Goal: Task Accomplishment & Management: Complete application form

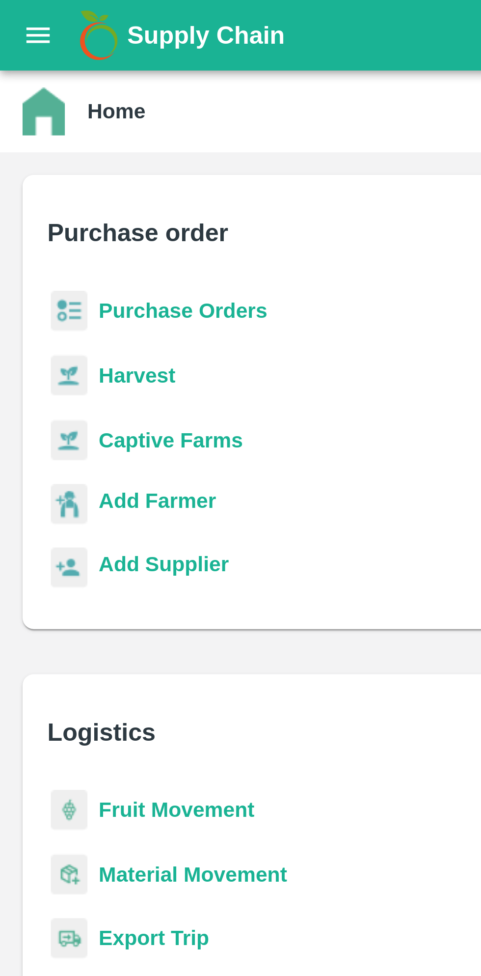
click at [74, 105] on b "Purchase Orders" at bounding box center [63, 108] width 59 height 8
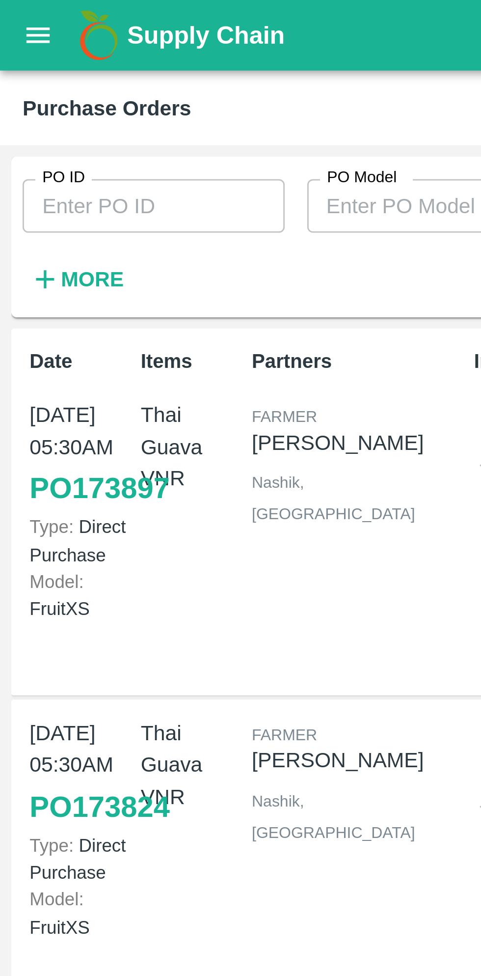
click at [73, 75] on input "PO ID" at bounding box center [53, 71] width 91 height 19
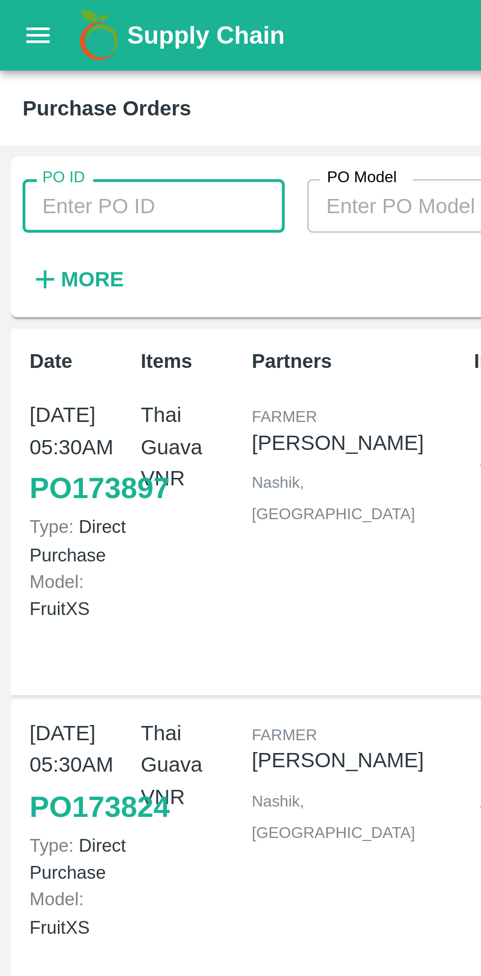
click at [43, 75] on input "PO ID" at bounding box center [53, 71] width 91 height 19
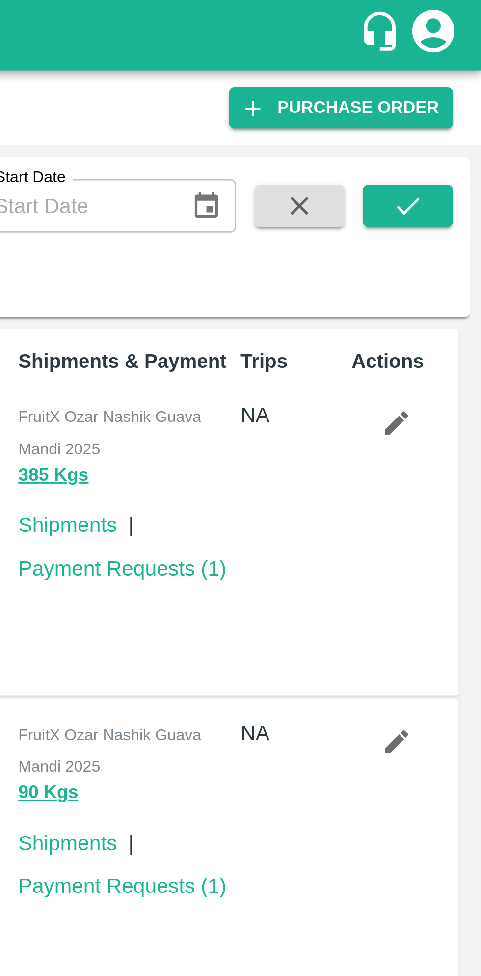
type input "170392"
click at [464, 71] on button "submit" at bounding box center [455, 71] width 31 height 15
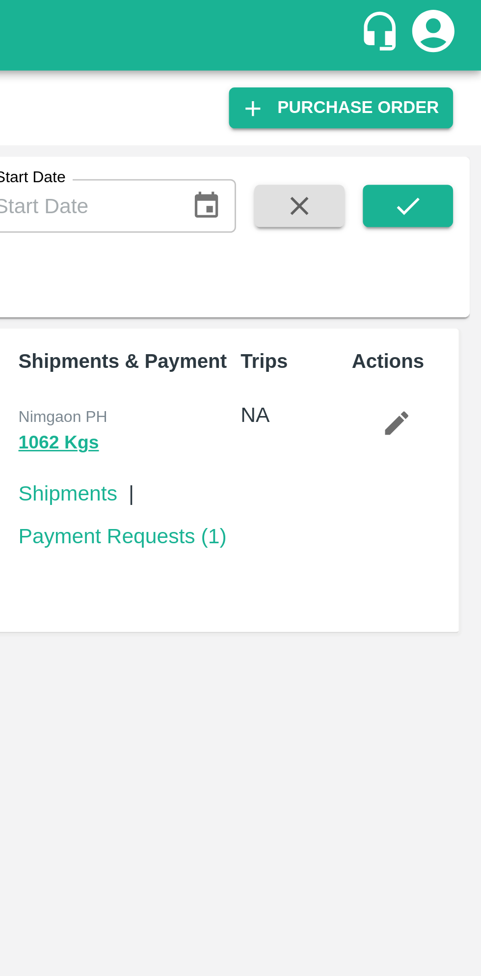
click at [466, 73] on button "submit" at bounding box center [455, 71] width 31 height 15
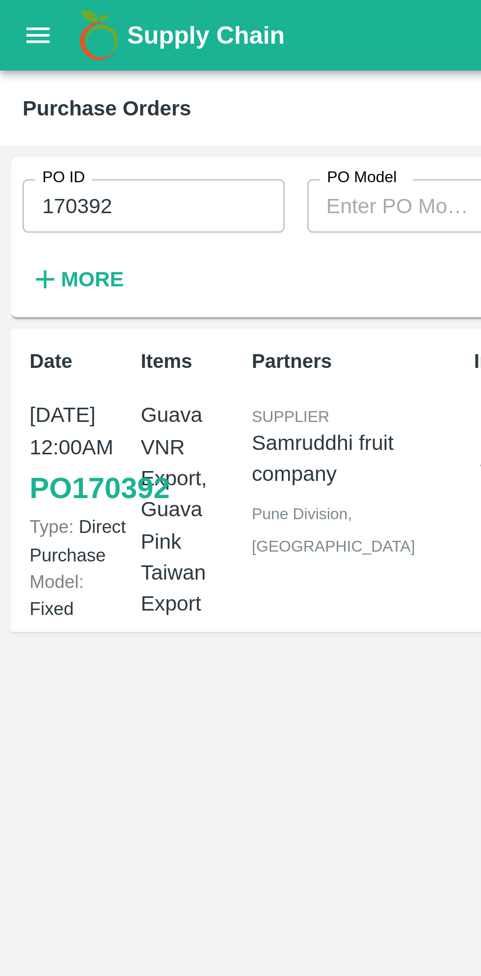
click at [34, 179] on link "PO 170392" at bounding box center [34, 170] width 49 height 18
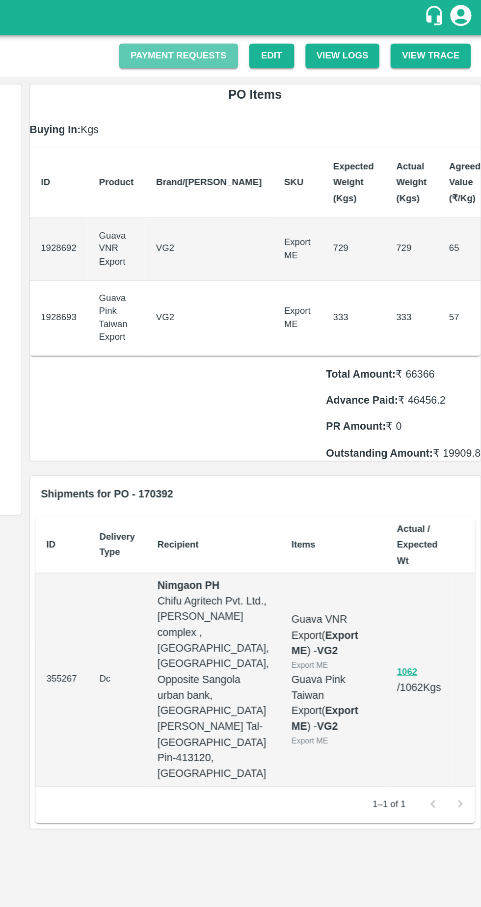
click at [287, 37] on link "Payment Requests" at bounding box center [267, 38] width 83 height 17
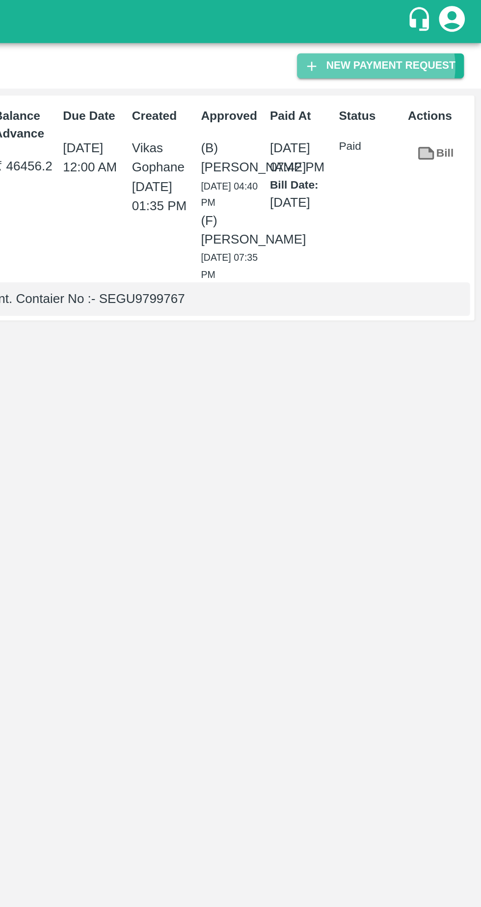
click at [425, 38] on button "New Payment Request" at bounding box center [423, 37] width 95 height 14
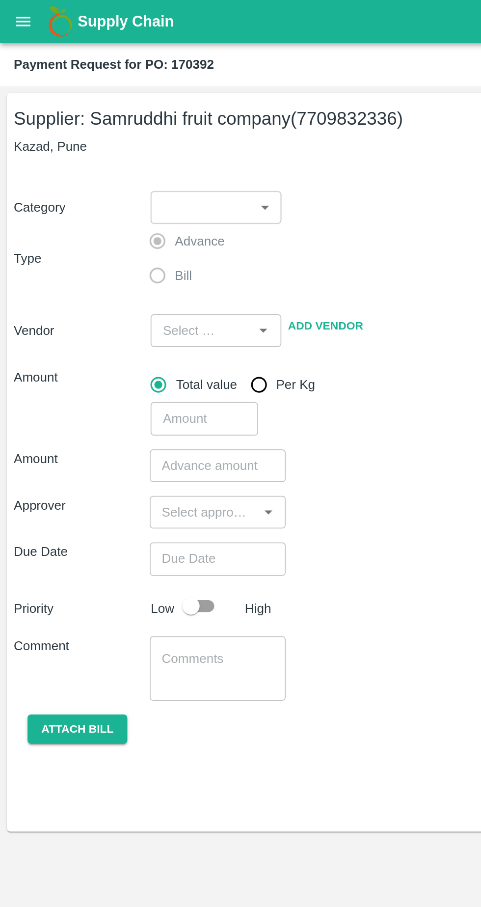
click at [151, 122] on body "Supply Chain Payment Request for PO: 170392 Supplier: Samruddhi fruit company (…" at bounding box center [240, 453] width 481 height 907
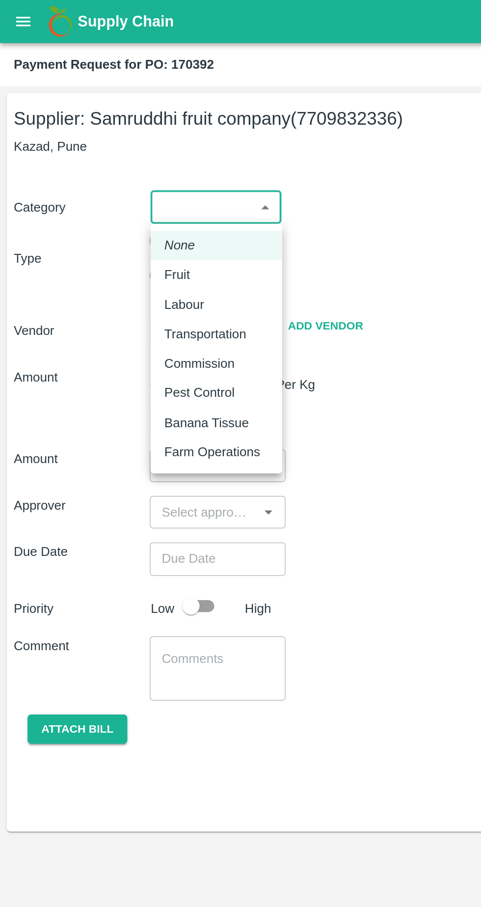
click at [118, 157] on div "Fruit" at bounding box center [123, 156] width 59 height 11
type input "1"
type input "Samruddhi fruit company - 7709832336(Supplier)"
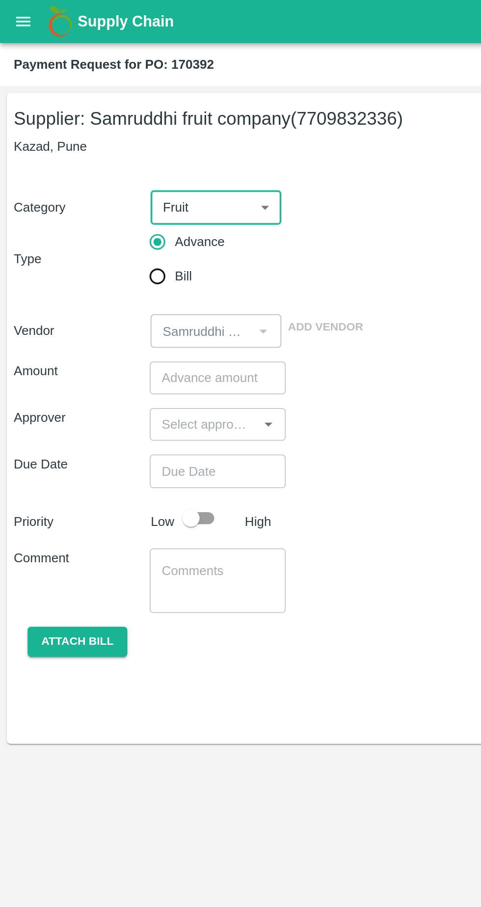
click at [85, 164] on input "Bill" at bounding box center [90, 158] width 20 height 20
radio input "true"
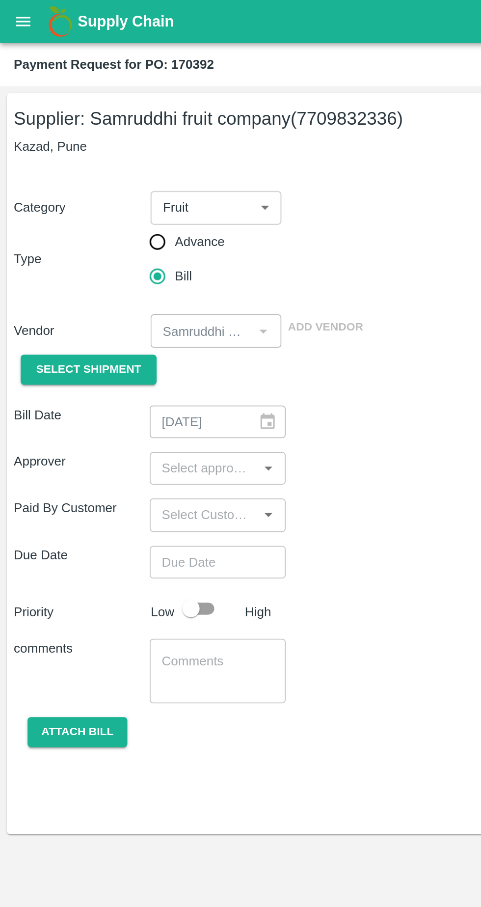
click at [61, 213] on span "Select Shipment" at bounding box center [51, 210] width 60 height 11
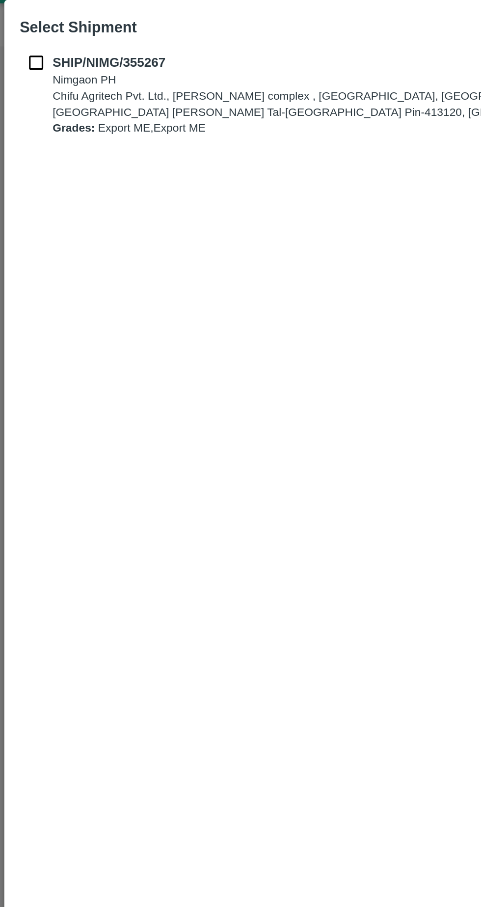
click at [17, 58] on input "checkbox" at bounding box center [20, 58] width 19 height 11
checkbox input "true"
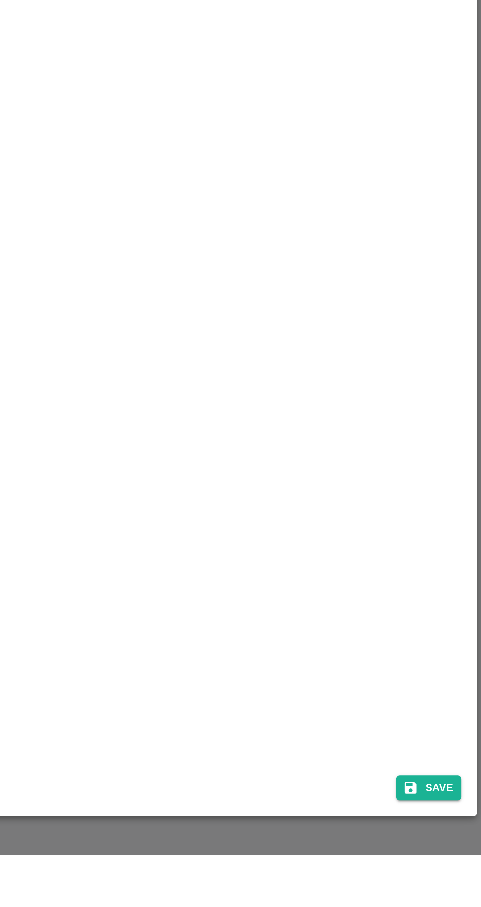
click at [463, 853] on div "SHIP/NIMG/355267 Nimgaon PH Chifu Agritech Pvt. Ltd., Hegde complex , Indapur, …" at bounding box center [240, 451] width 466 height 804
click at [458, 876] on button "Save" at bounding box center [451, 868] width 37 height 14
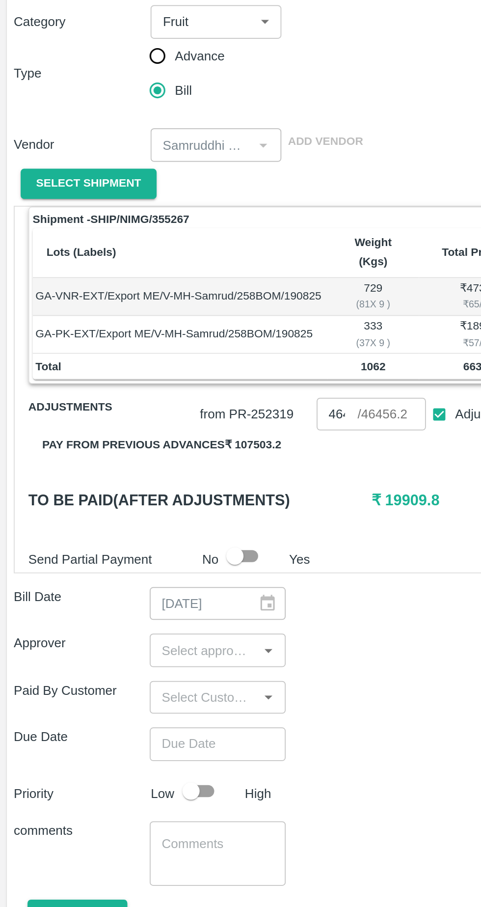
click at [153, 476] on icon "Open" at bounding box center [153, 477] width 4 height 2
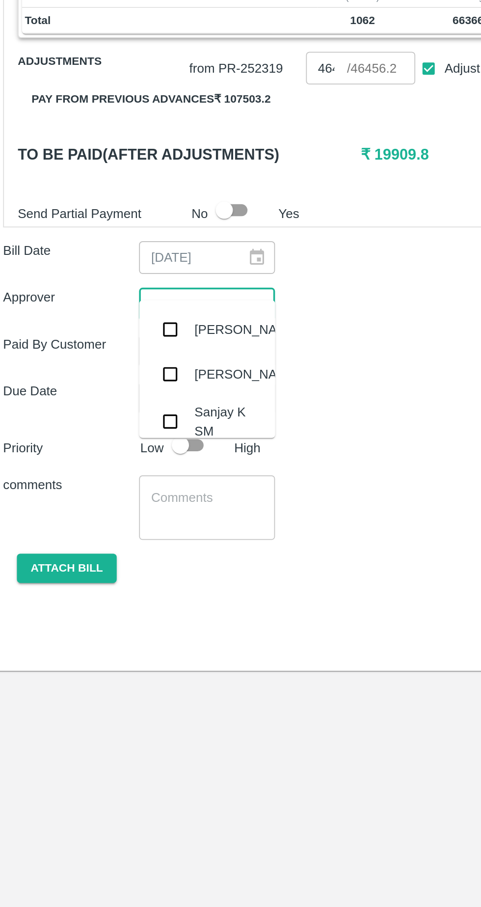
type input "ayu"
click at [125, 490] on div "Ayush Khandal" at bounding box center [147, 491] width 60 height 11
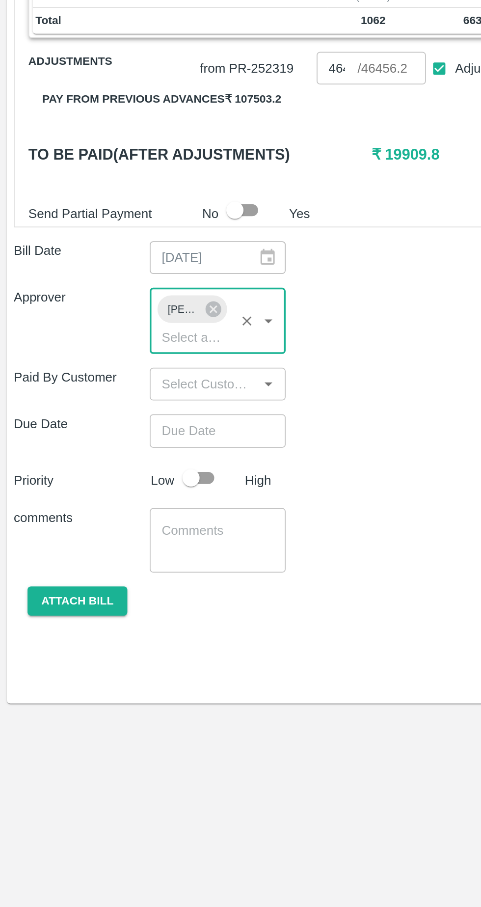
click at [153, 521] on icon "Open" at bounding box center [153, 522] width 4 height 2
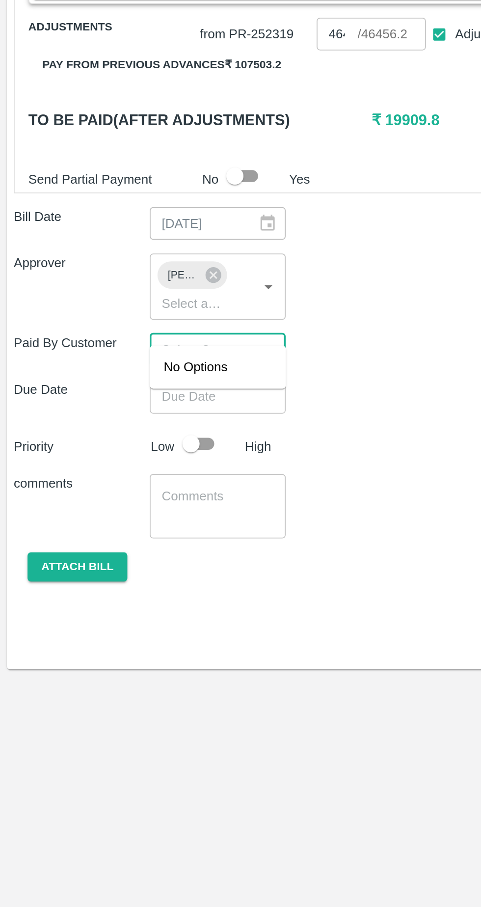
click at [219, 540] on div "Due Date ​" at bounding box center [241, 549] width 466 height 19
click at [139, 540] on input "Choose date" at bounding box center [120, 549] width 71 height 19
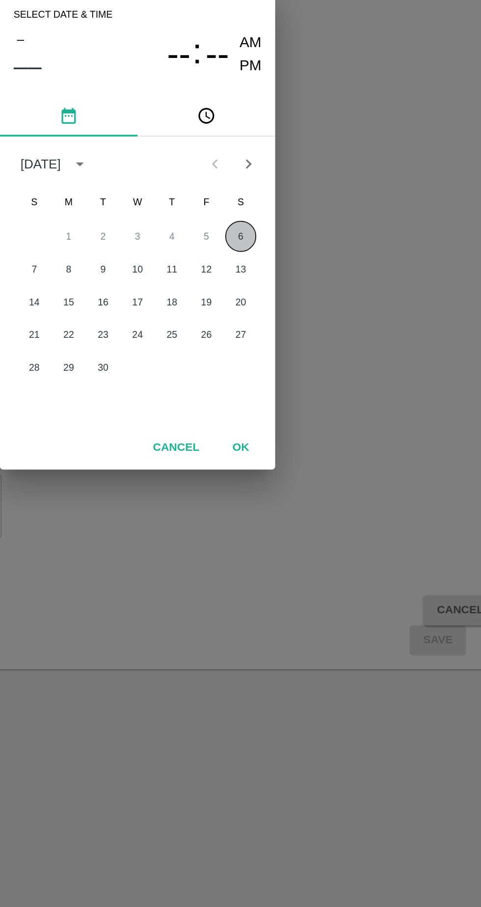
click at [299, 458] on button "6" at bounding box center [300, 458] width 18 height 18
type input "06/09/2025 12:00 AM"
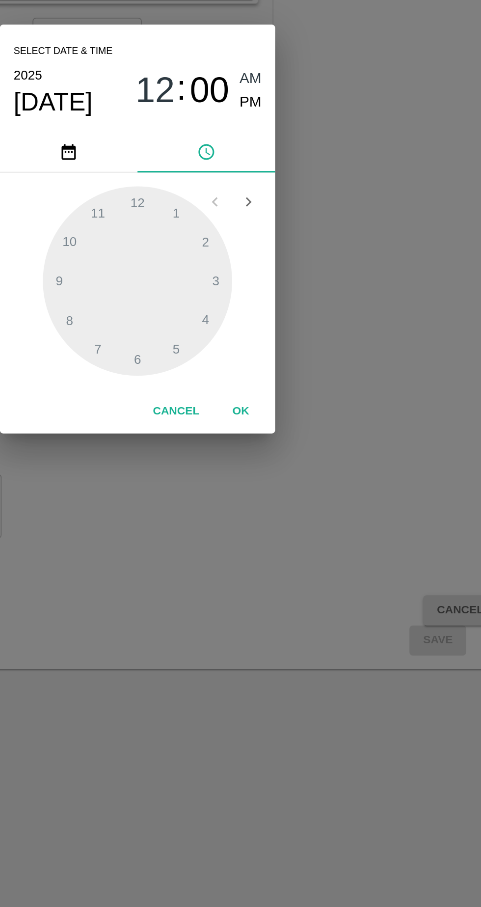
click at [303, 560] on button "OK" at bounding box center [299, 557] width 31 height 17
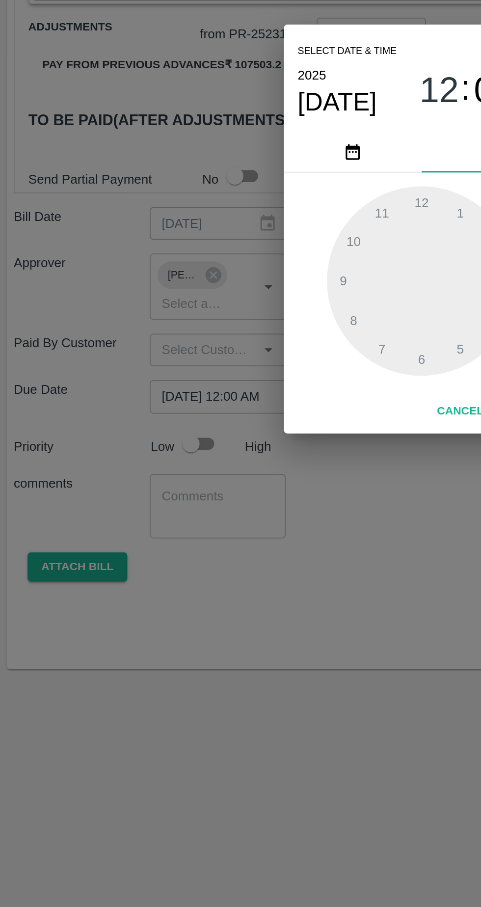
scroll to position [0, 6]
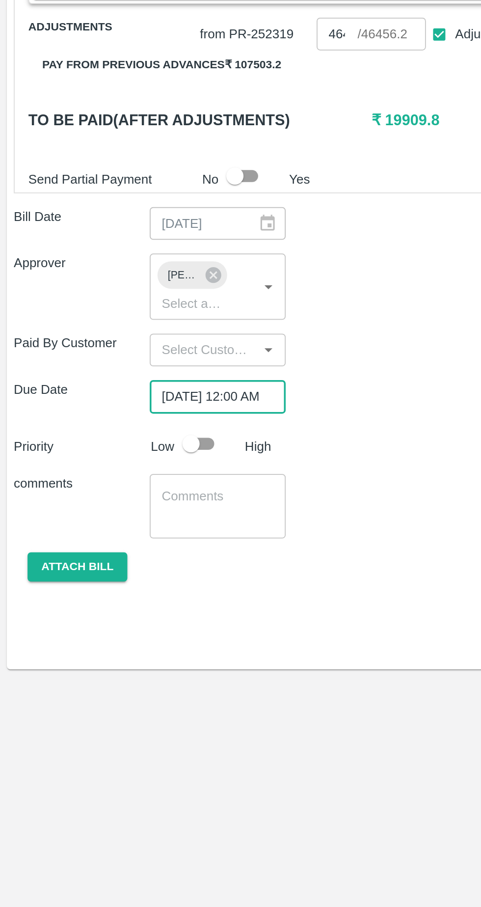
click at [112, 567] on input "checkbox" at bounding box center [109, 576] width 56 height 19
checkbox input "true"
click at [131, 601] on textarea at bounding box center [124, 611] width 64 height 21
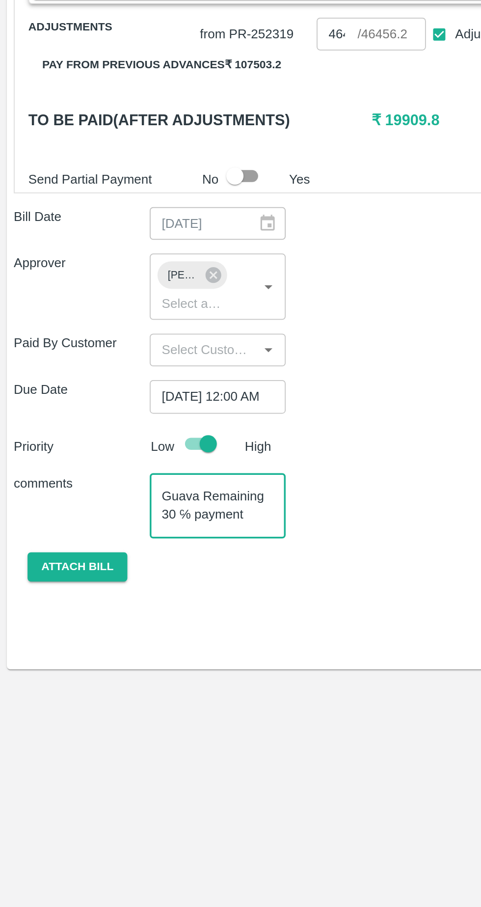
click at [137, 607] on textarea "Guava Remaining 30 ℅ payment quality Ok" at bounding box center [124, 611] width 64 height 21
click at [137, 604] on textarea "Guava Remaining 30 ℅ payment quality Ok" at bounding box center [124, 611] width 64 height 21
click at [136, 607] on textarea "Guava Remaining 30 ℅ payment quality Ok Container no" at bounding box center [124, 611] width 64 height 21
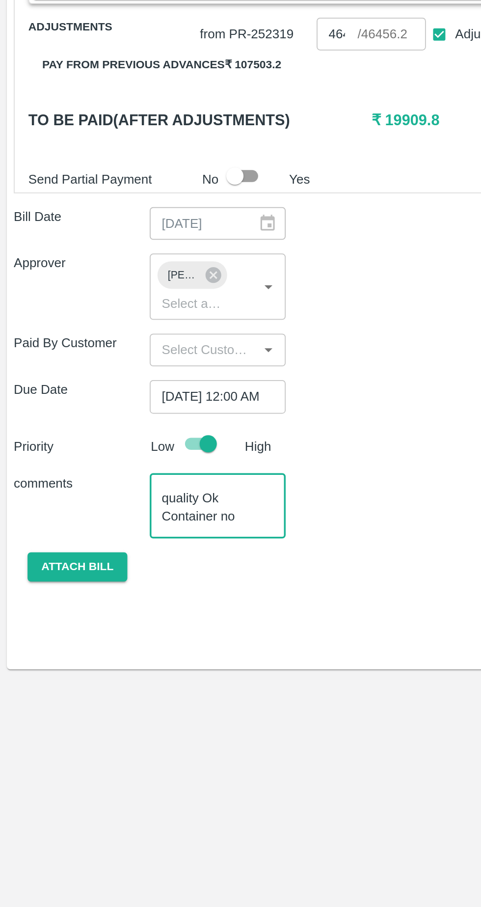
scroll to position [41, 0]
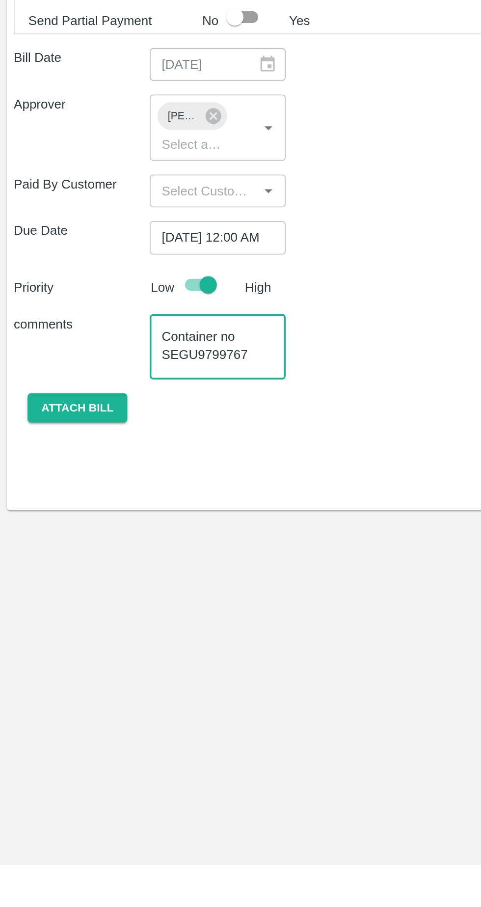
type textarea "Guava Remaining 30 ℅ payment quality Ok Container no SEGU9799767"
click at [52, 638] on button "Attach bill" at bounding box center [44, 646] width 57 height 17
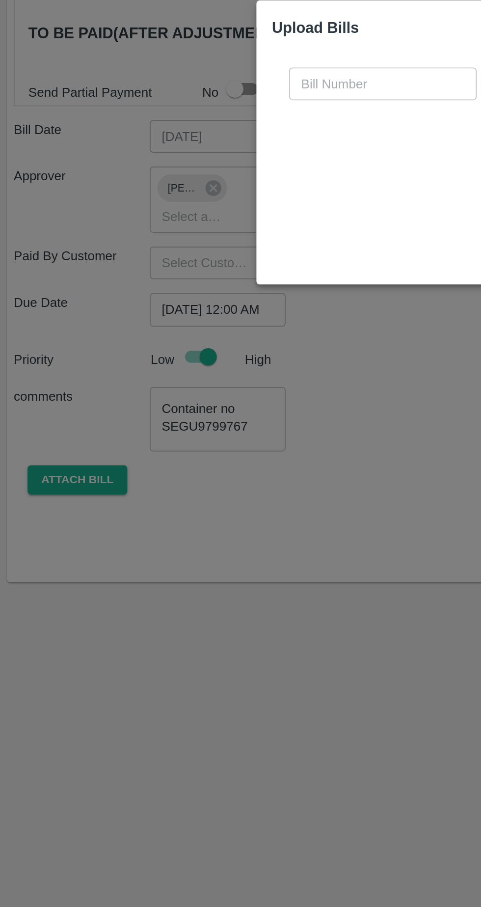
click at [198, 418] on input "text" at bounding box center [218, 420] width 107 height 19
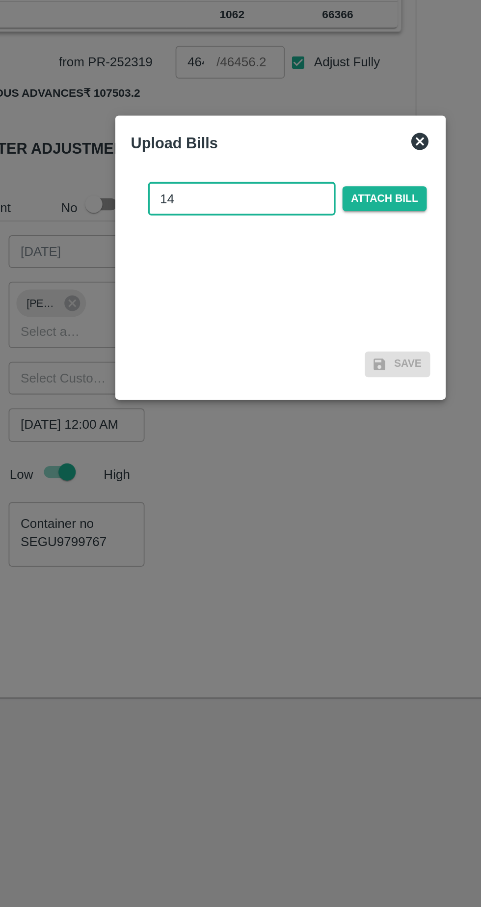
type input "14"
click at [301, 423] on span "Attach bill" at bounding box center [300, 420] width 48 height 14
click at [0, 0] on input "Attach bill" at bounding box center [0, 0] width 0 height 0
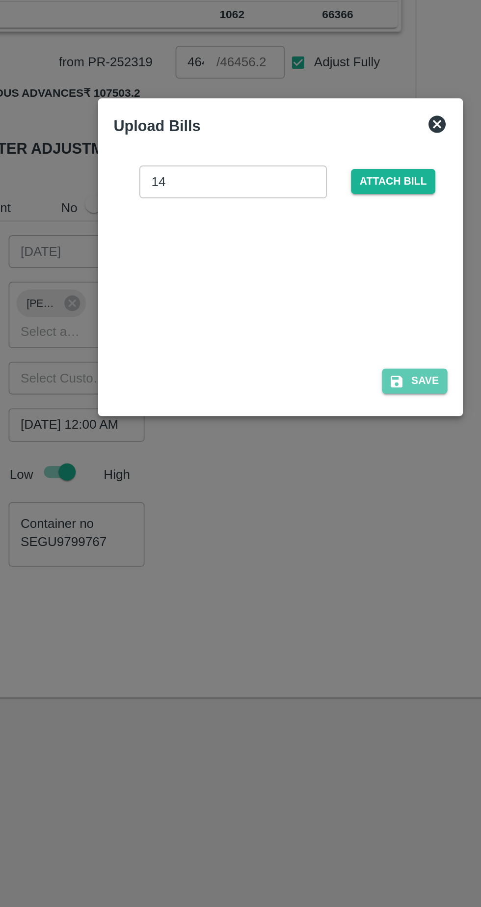
click at [323, 525] on button "Save" at bounding box center [317, 524] width 37 height 14
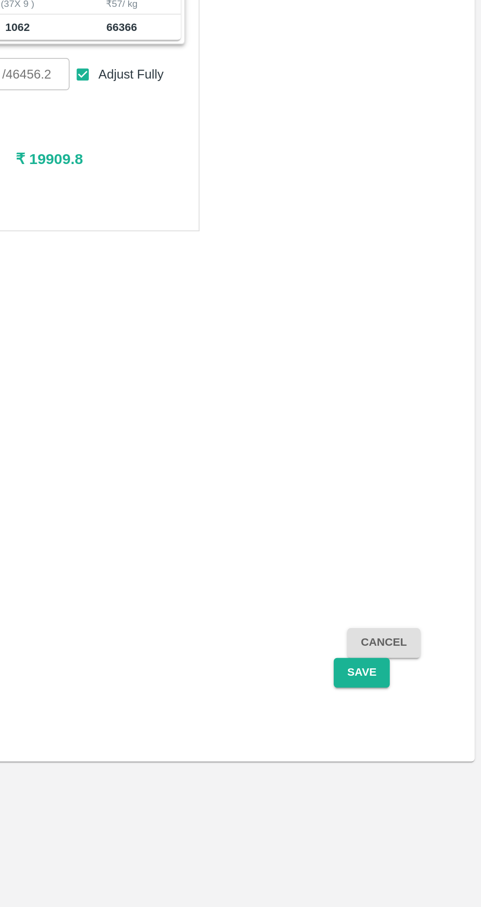
click at [412, 680] on button "Save" at bounding box center [412, 688] width 32 height 17
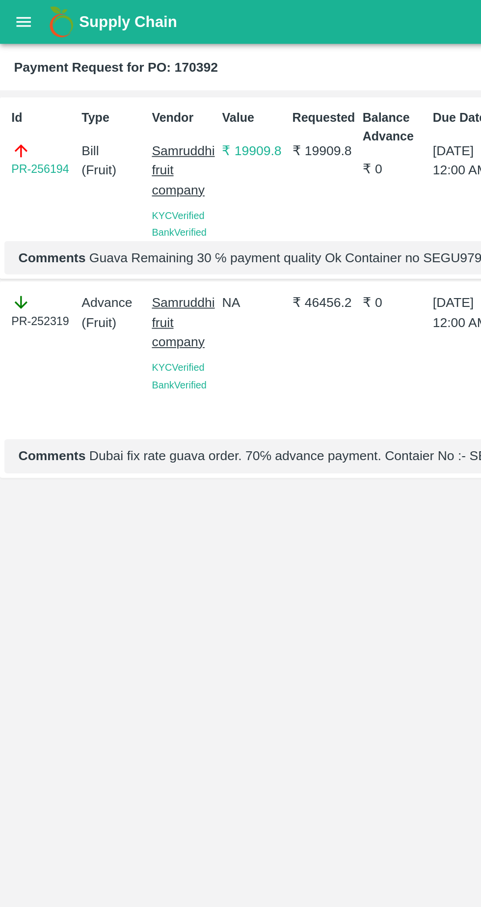
click at [9, 14] on icon "open drawer" at bounding box center [13, 12] width 11 height 11
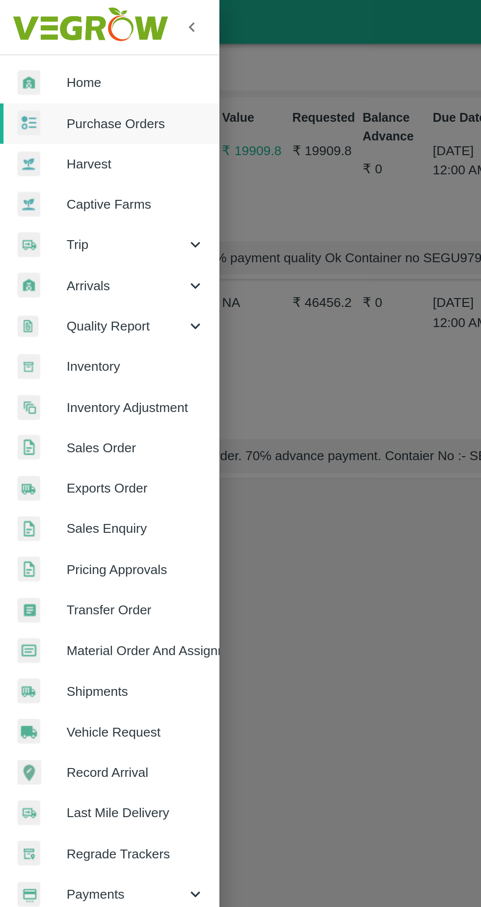
click at [60, 44] on span "Home" at bounding box center [76, 46] width 78 height 11
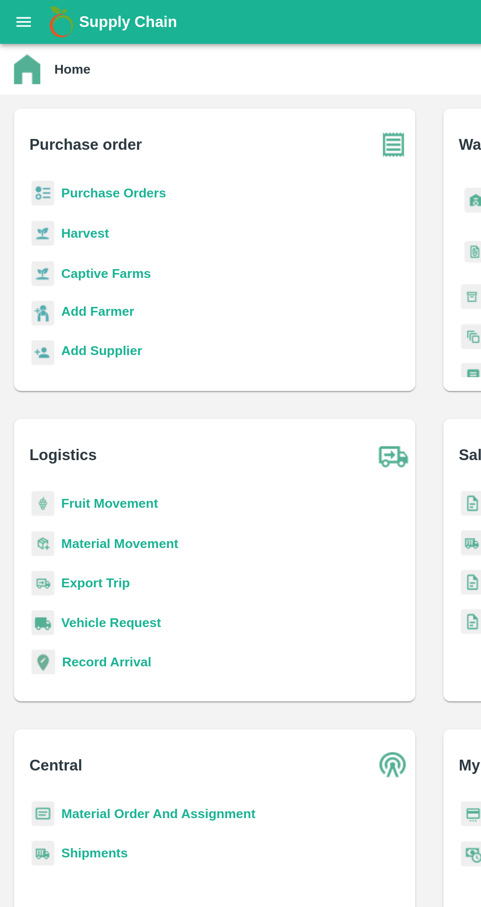
click at [74, 110] on b "Purchase Orders" at bounding box center [63, 108] width 59 height 8
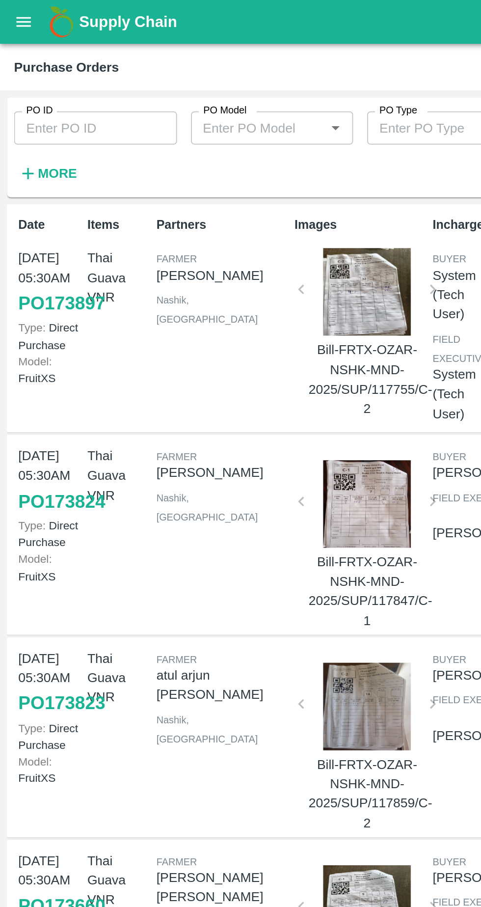
click at [64, 70] on input "PO ID" at bounding box center [53, 71] width 91 height 19
click at [55, 70] on input "PO ID" at bounding box center [53, 71] width 91 height 19
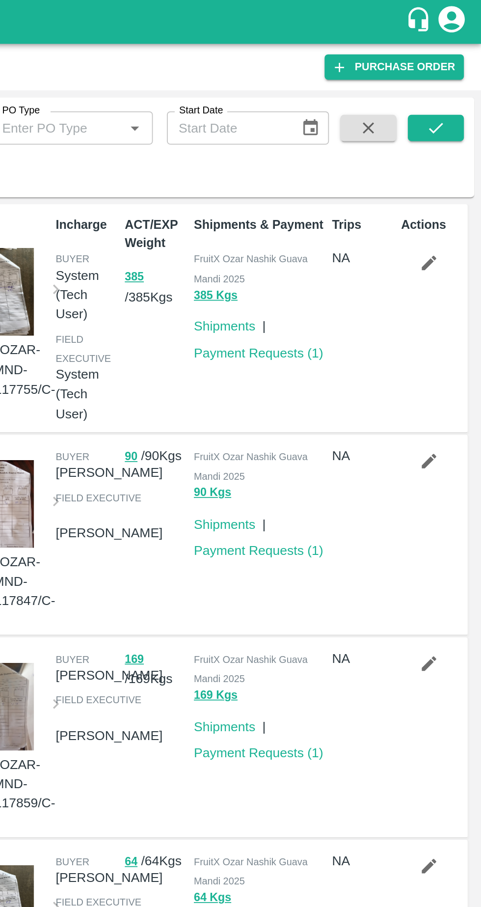
type input "170393"
click at [456, 72] on icon "submit" at bounding box center [455, 71] width 11 height 11
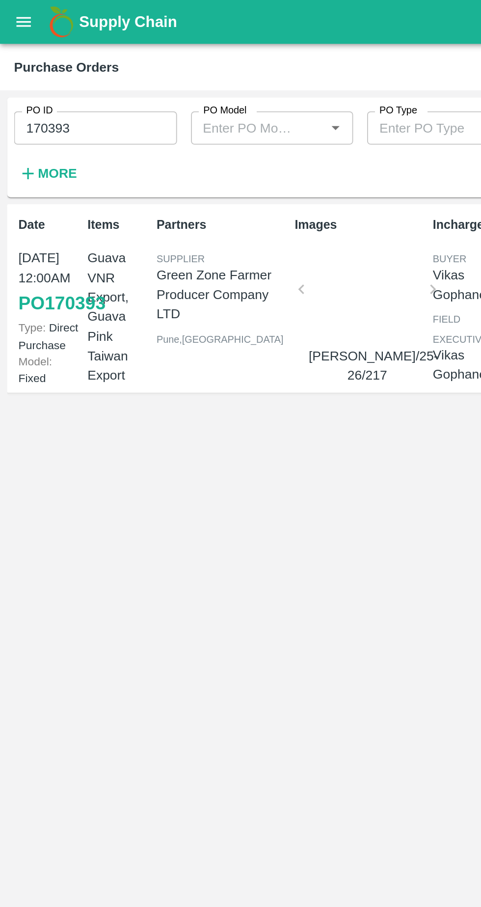
click at [18, 179] on link "PO 170393" at bounding box center [34, 170] width 49 height 18
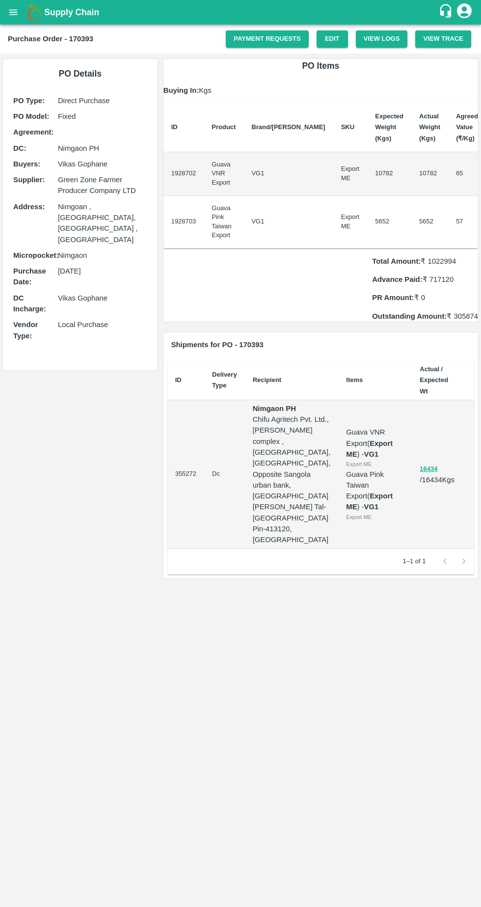
scroll to position [0, 1]
click at [273, 37] on link "Payment Requests" at bounding box center [267, 38] width 83 height 17
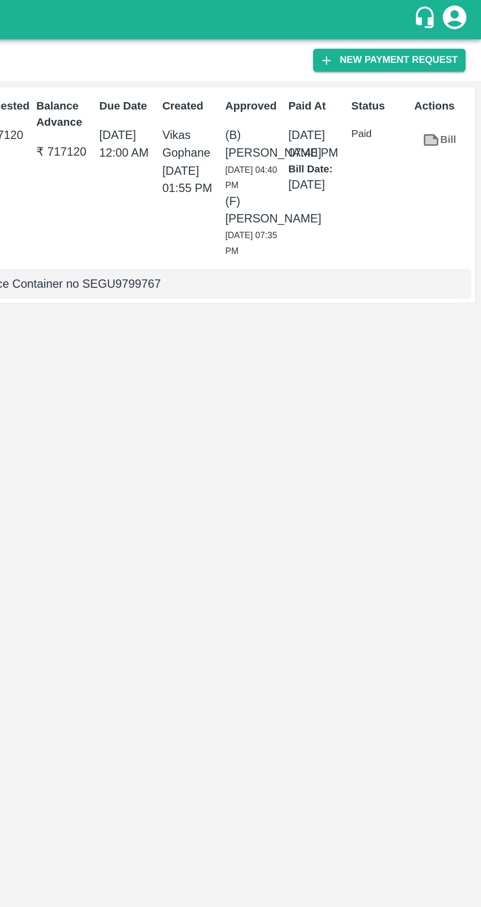
click at [430, 38] on button "New Payment Request" at bounding box center [423, 37] width 95 height 14
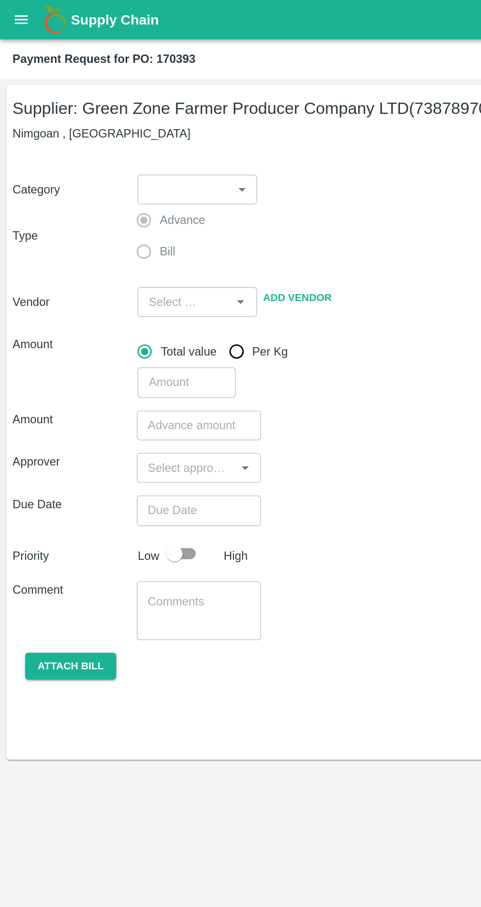
click at [146, 120] on body "Supply Chain Payment Request for PO: 170393 Supplier: Green Zone Farmer Produce…" at bounding box center [240, 453] width 481 height 907
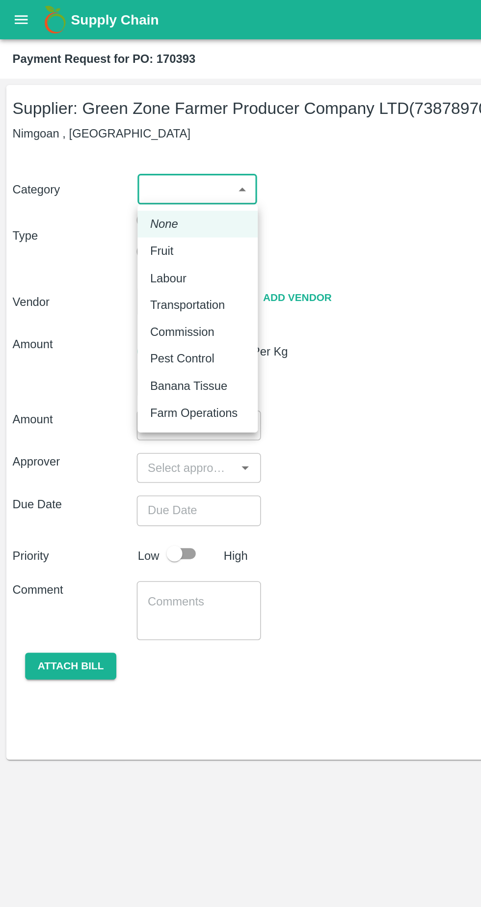
click at [115, 158] on div "Fruit" at bounding box center [123, 156] width 59 height 11
type input "1"
type input "Green Zone Farmer Producer Company LTD - 7387897006(Supplier)"
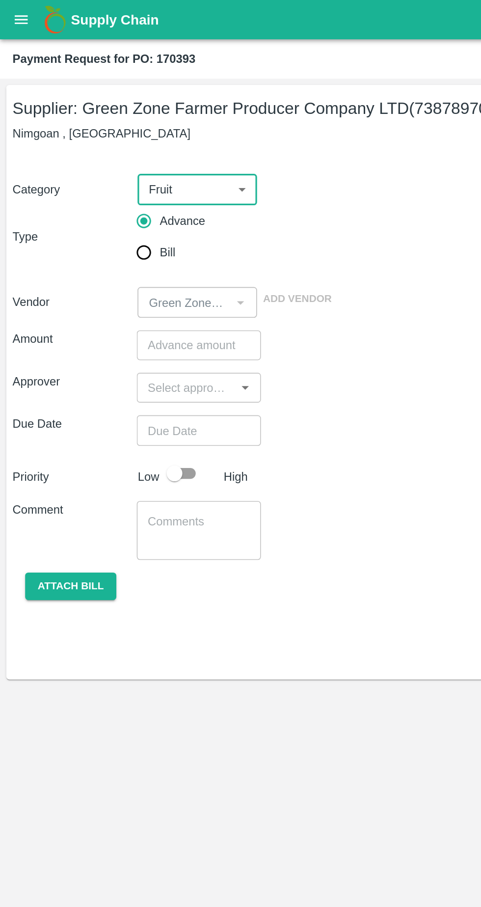
click at [90, 159] on input "Bill" at bounding box center [90, 158] width 20 height 20
radio input "true"
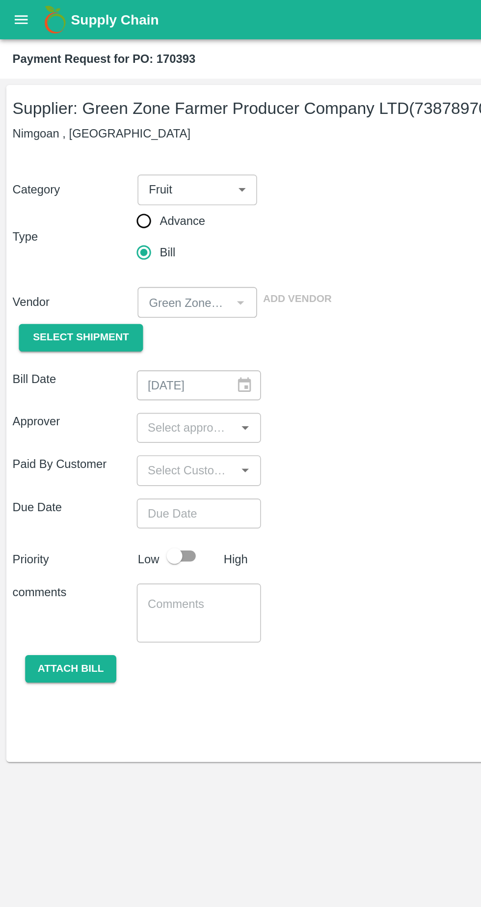
click at [70, 210] on span "Select Shipment" at bounding box center [51, 210] width 60 height 11
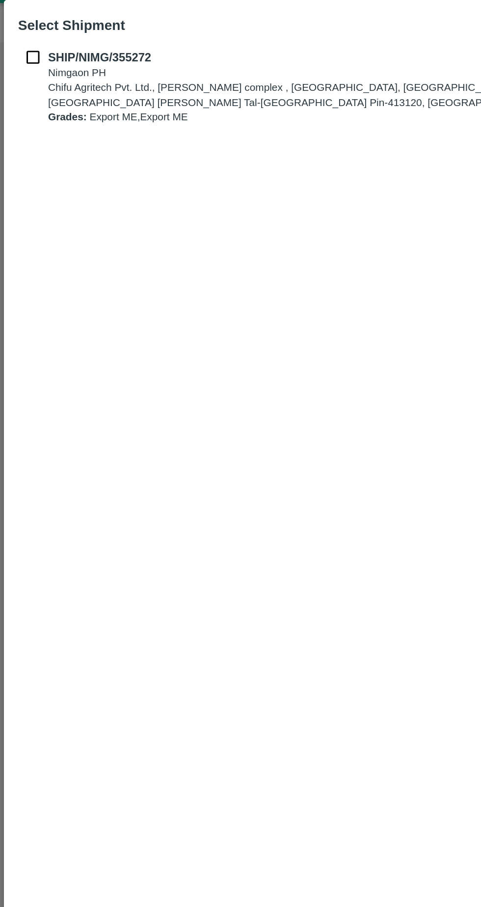
click at [17, 56] on input "checkbox" at bounding box center [20, 58] width 19 height 11
checkbox input "true"
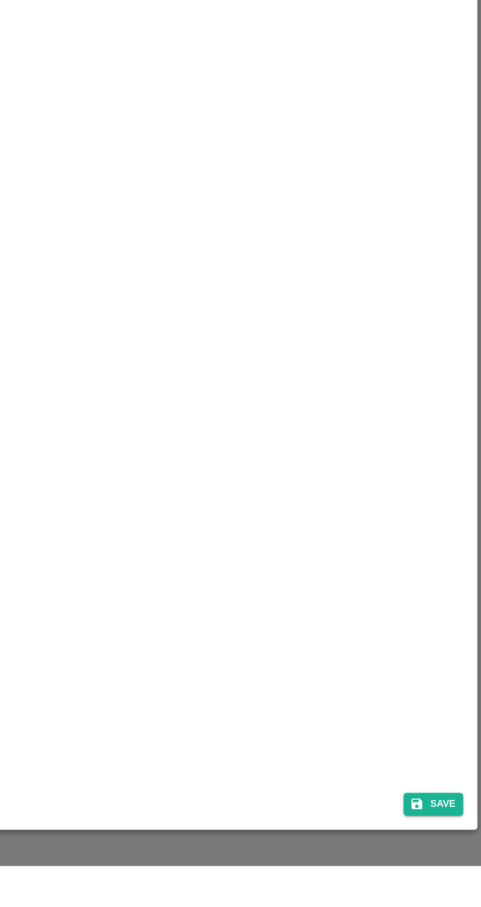
click at [456, 853] on div "SHIP/NIMG/355272 Nimgaon PH Chifu Agritech Pvt. Ltd., [PERSON_NAME] complex , […" at bounding box center [240, 451] width 466 height 804
click at [459, 876] on button "Save" at bounding box center [451, 868] width 37 height 14
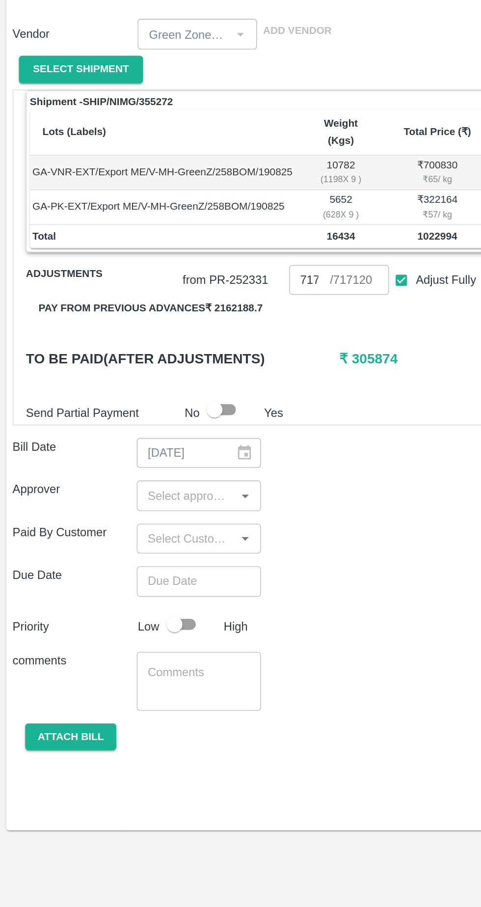
click at [138, 470] on input "input" at bounding box center [115, 476] width 55 height 13
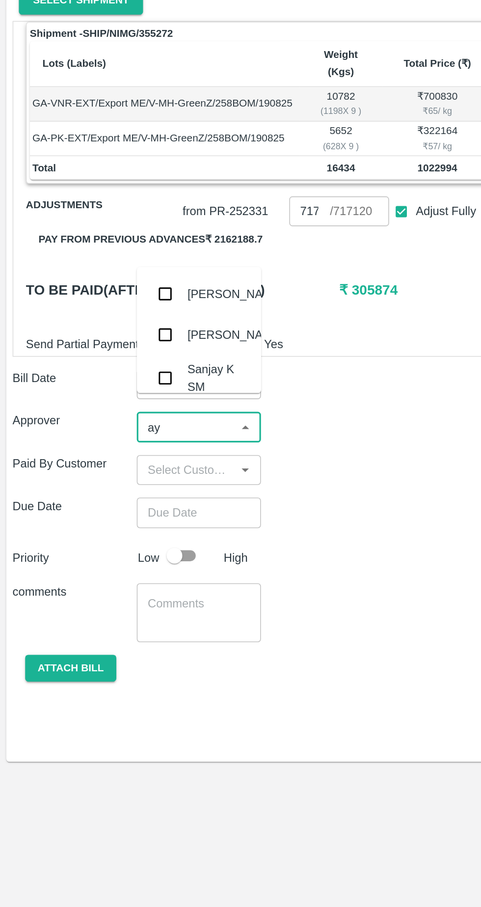
type input "ayu"
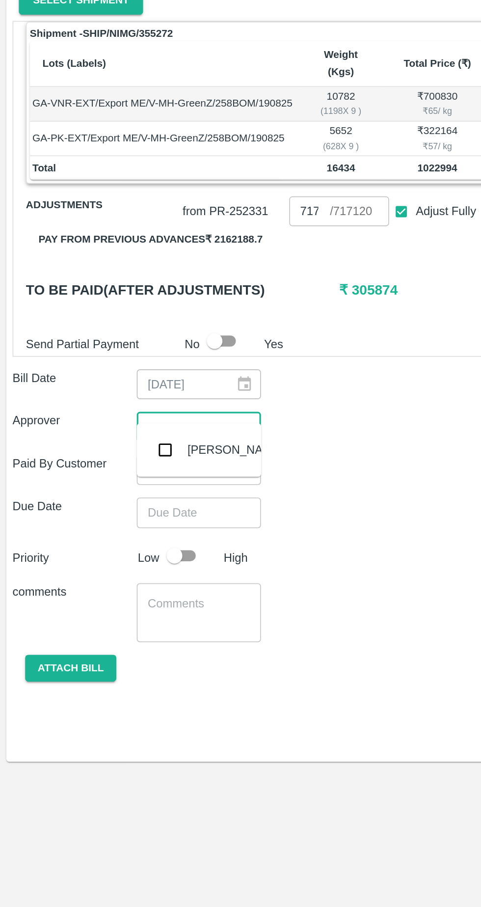
click at [149, 493] on div "Ayush Khandal" at bounding box center [147, 491] width 60 height 11
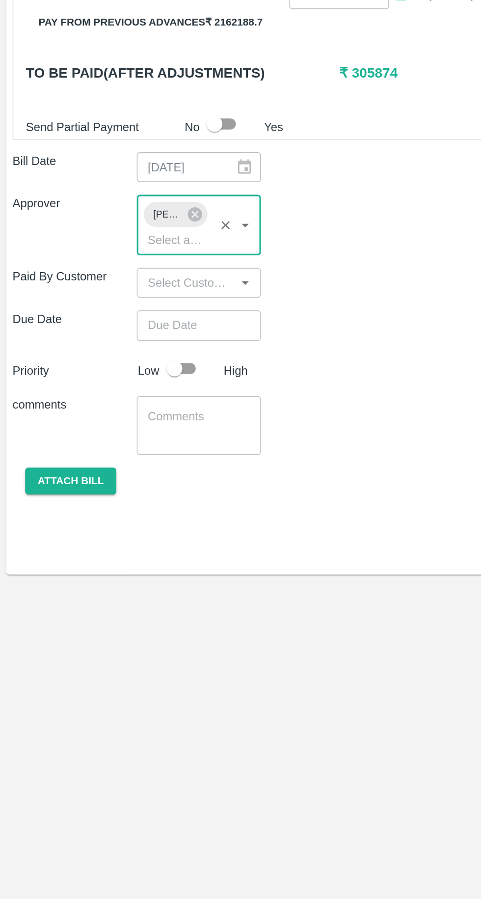
click at [128, 543] on input "Choose date" at bounding box center [120, 549] width 71 height 19
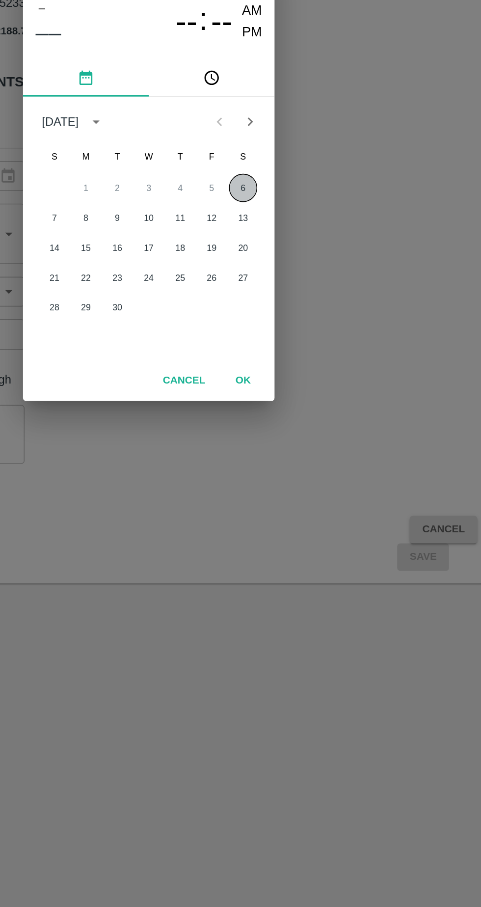
click at [299, 458] on button "6" at bounding box center [300, 458] width 18 height 18
type input "06/09/2025 12:00 AM"
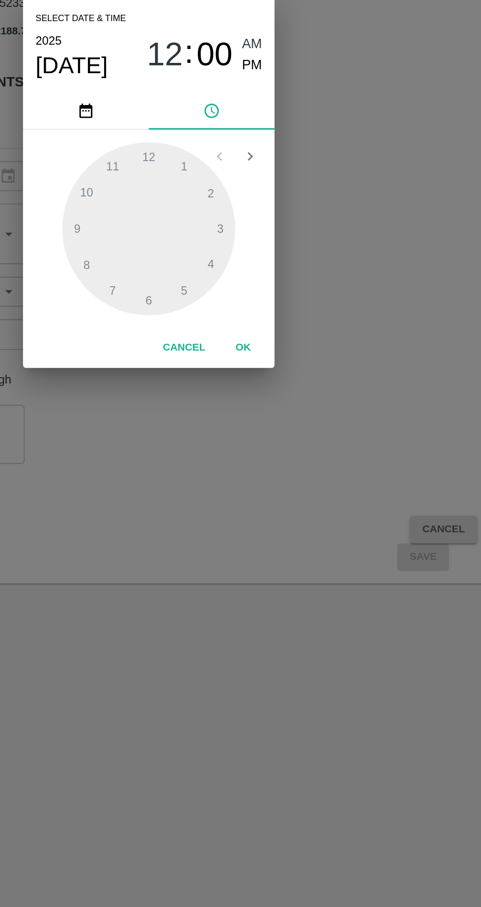
click at [299, 557] on button "OK" at bounding box center [299, 557] width 31 height 17
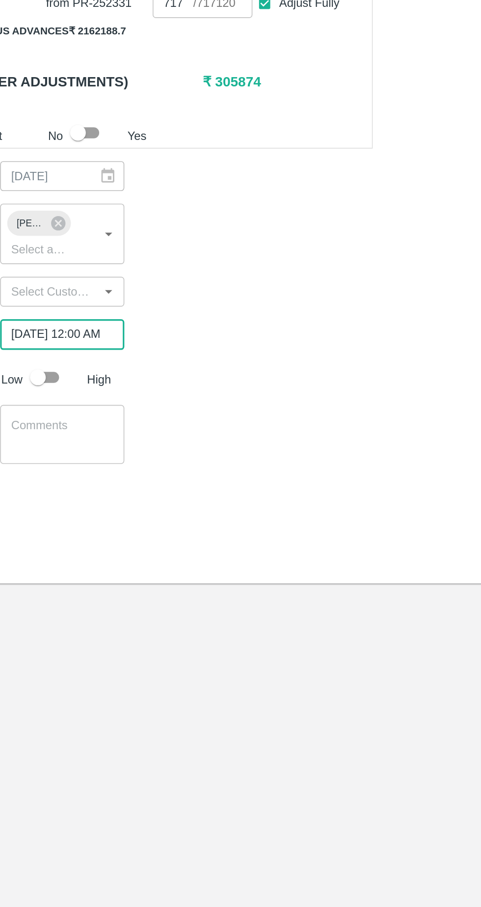
scroll to position [0, 6]
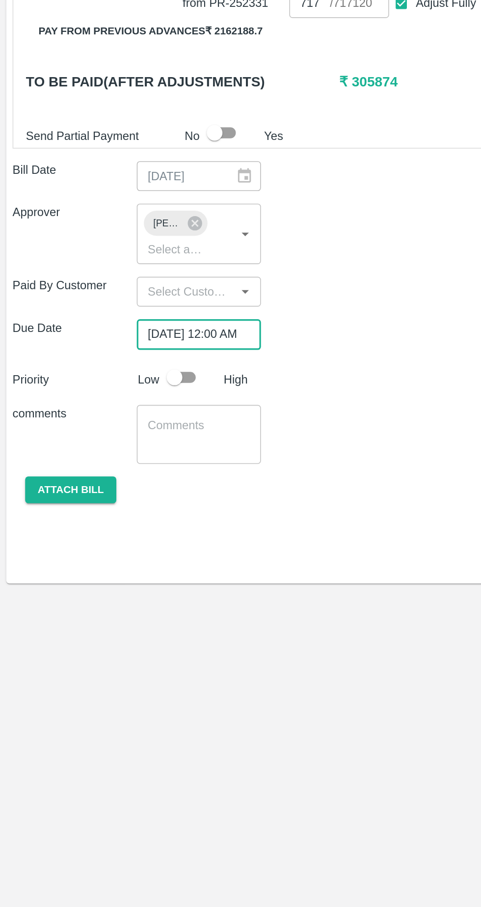
click at [117, 567] on input "checkbox" at bounding box center [109, 576] width 56 height 19
checkbox input "true"
click at [117, 601] on textarea at bounding box center [124, 611] width 64 height 21
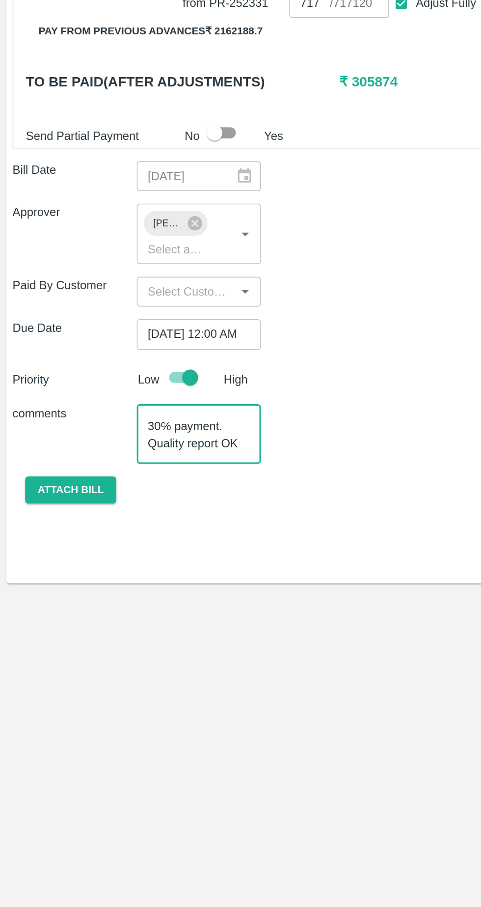
scroll to position [20, 0]
click at [139, 608] on textarea "Guava remaining 30℅ payment. Quality report OK Container no :-" at bounding box center [124, 611] width 64 height 21
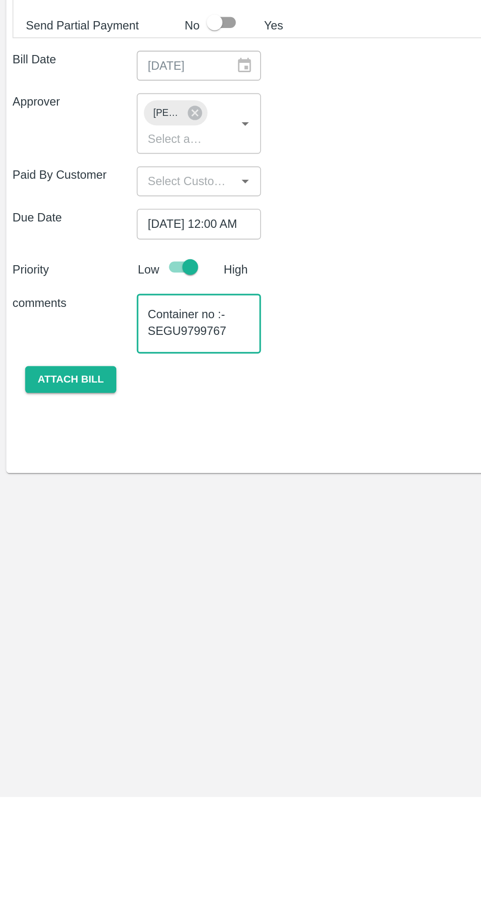
type textarea "Guava remaining 30℅ payment. Quality report OK Container no :-SEGU9799767"
click at [50, 638] on button "Attach bill" at bounding box center [44, 646] width 57 height 17
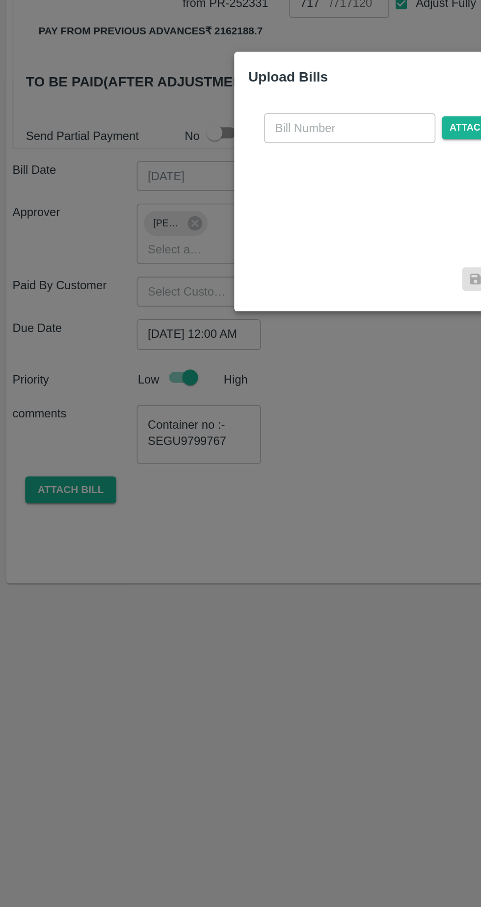
click at [191, 419] on input "text" at bounding box center [218, 420] width 107 height 19
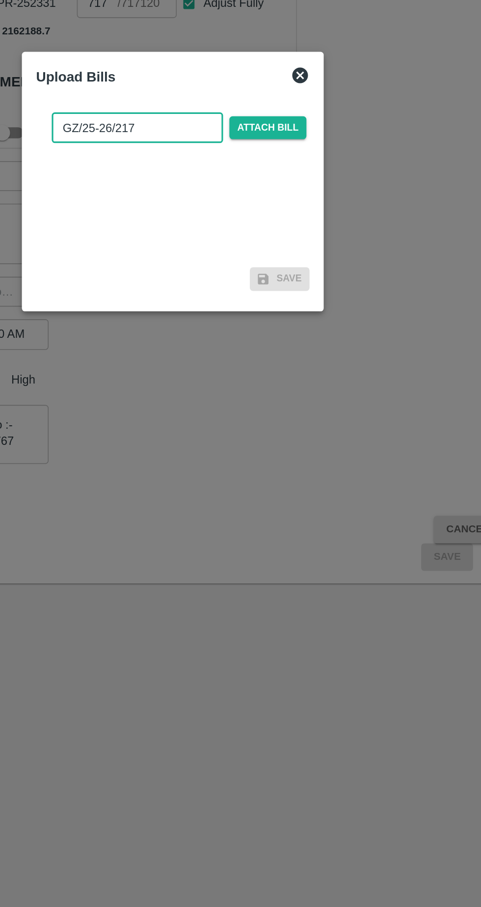
type input "GZ/25-26/217"
click at [308, 416] on span "Attach bill" at bounding box center [300, 420] width 48 height 14
click at [0, 0] on input "Attach bill" at bounding box center [0, 0] width 0 height 0
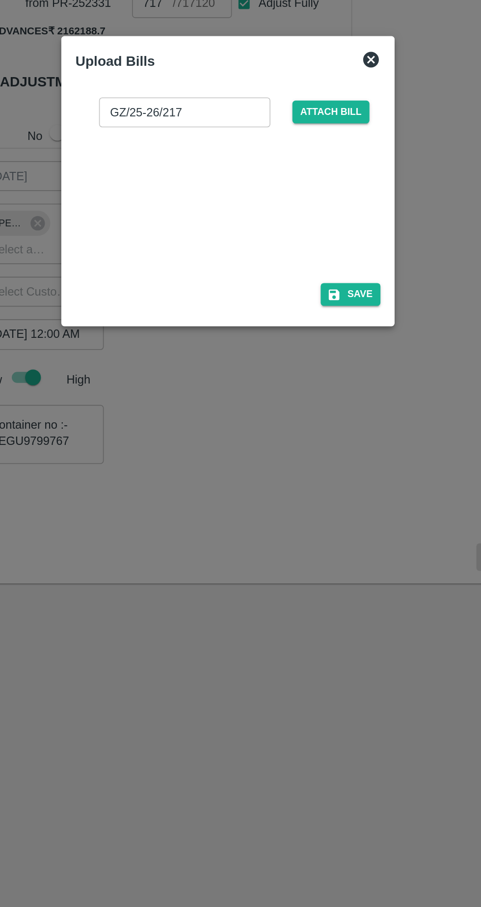
click at [322, 522] on button "Save" at bounding box center [317, 524] width 37 height 14
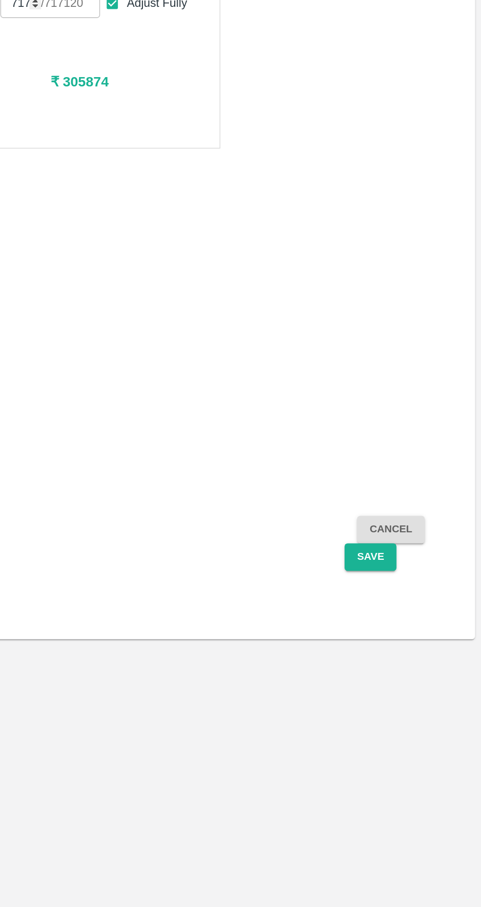
click at [415, 680] on button "Save" at bounding box center [412, 688] width 32 height 17
